Goal: Navigation & Orientation: Find specific page/section

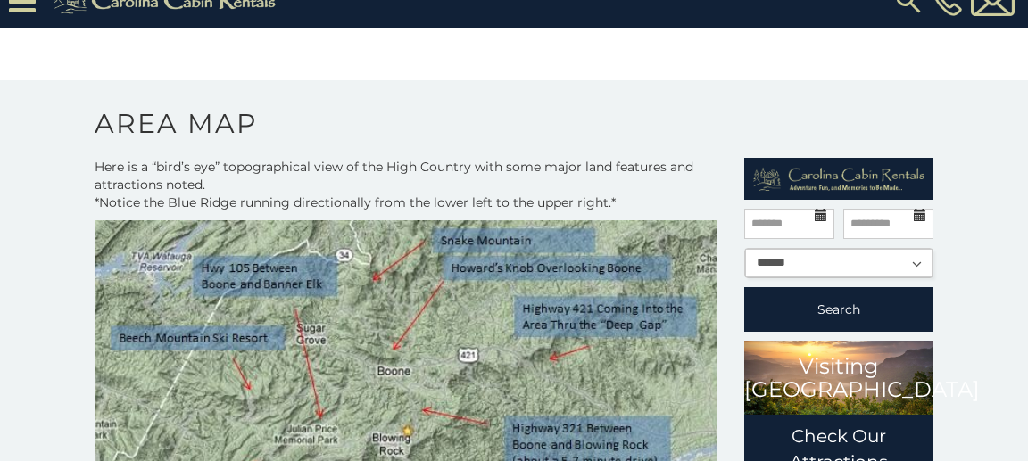
scroll to position [0, 5]
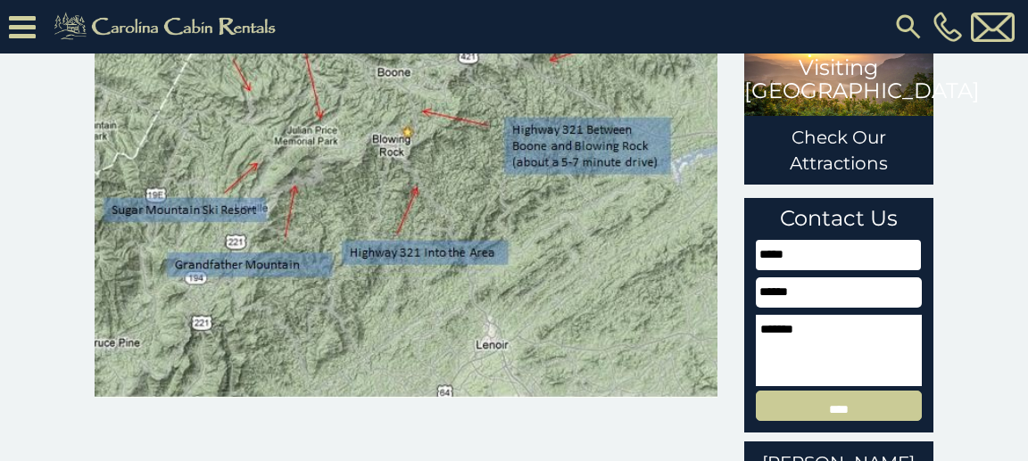
scroll to position [336, 0]
